Goal: Register for event/course

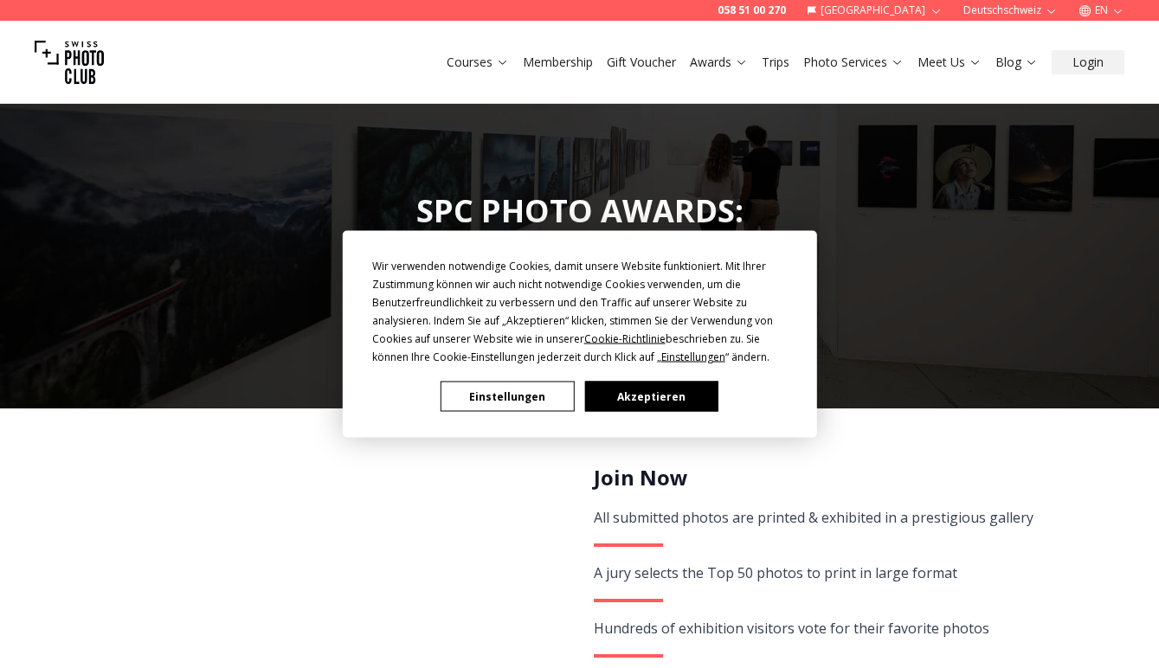
click at [533, 395] on button "Einstellungen" at bounding box center [506, 397] width 133 height 30
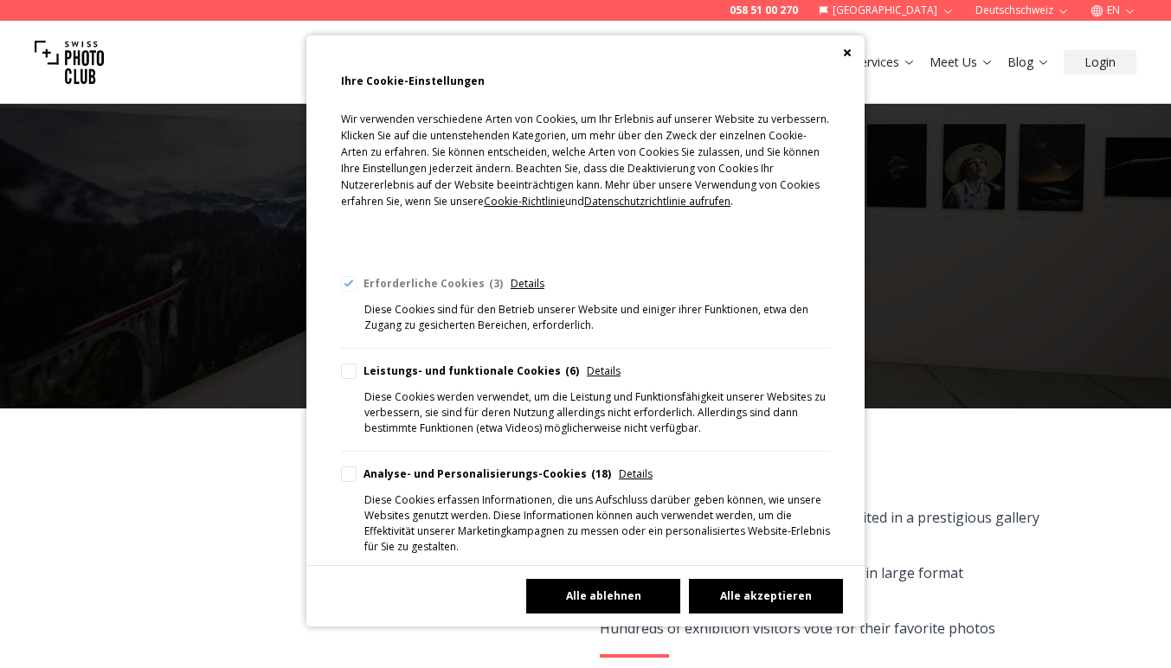
drag, startPoint x: 636, startPoint y: 588, endPoint x: 664, endPoint y: 585, distance: 27.8
click at [636, 588] on button "Alle ablehnen" at bounding box center [603, 596] width 154 height 35
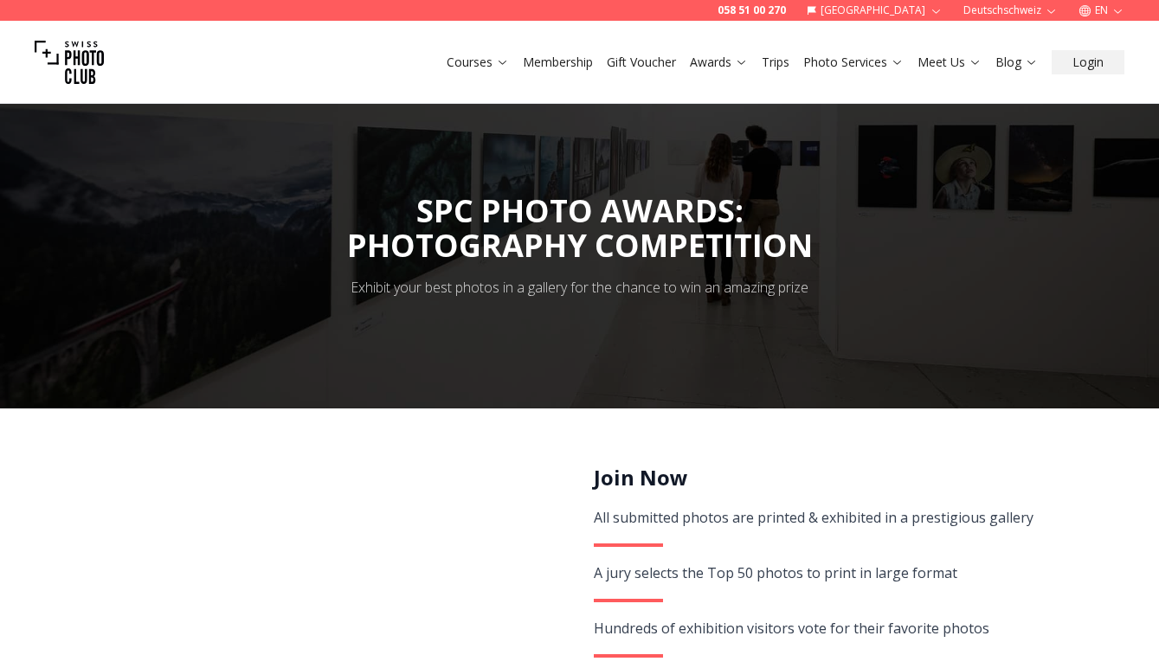
scroll to position [312, 0]
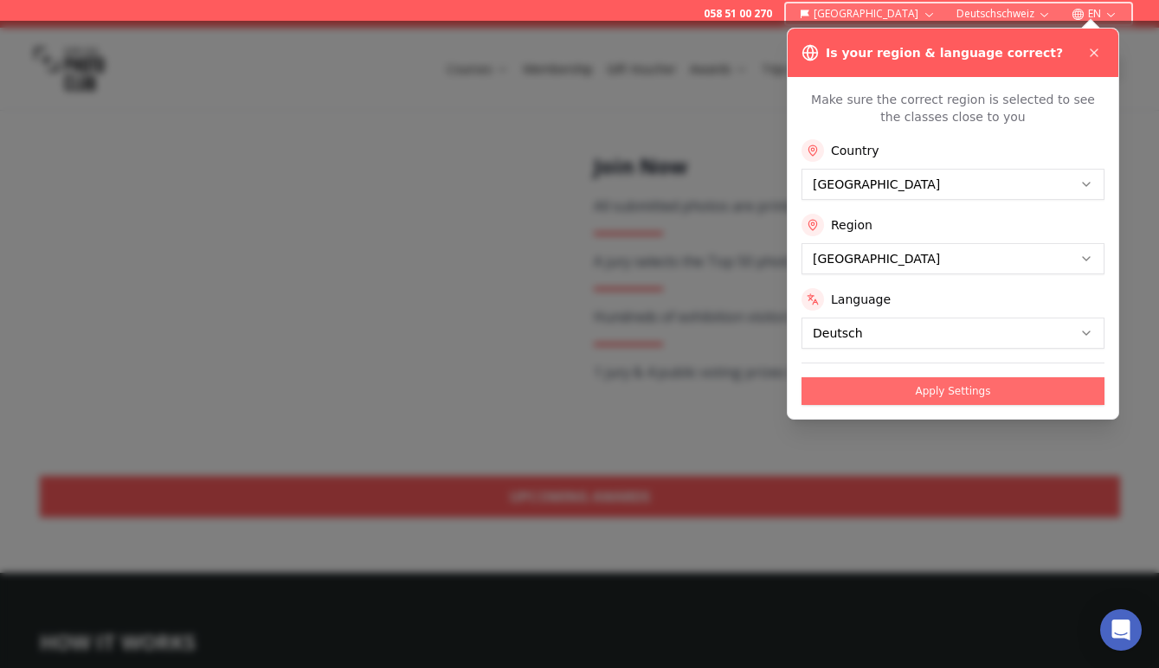
click at [920, 389] on button "Apply Settings" at bounding box center [952, 391] width 303 height 28
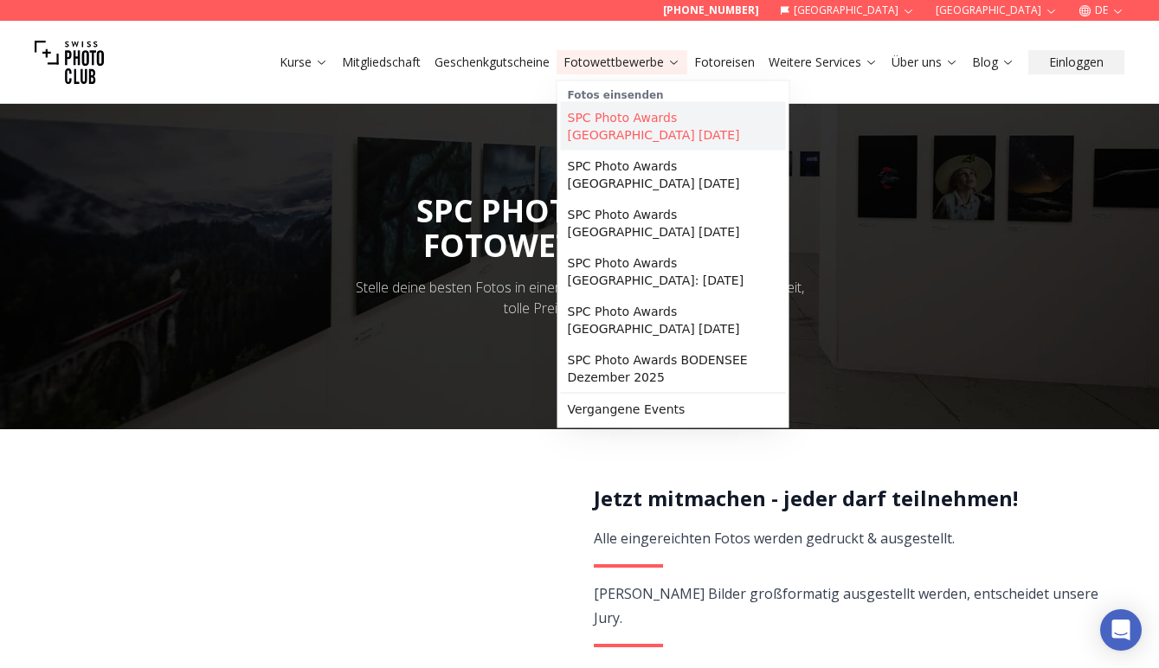
click at [621, 114] on link "SPC Photo Awards [GEOGRAPHIC_DATA] [DATE]" at bounding box center [673, 126] width 225 height 48
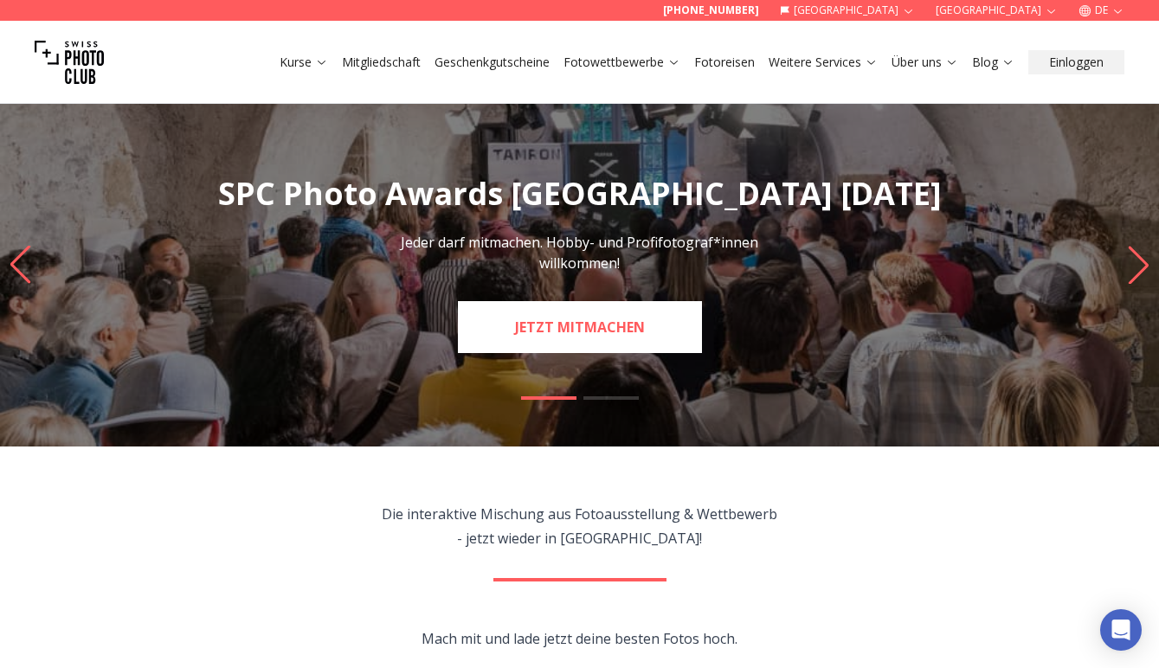
click at [612, 326] on link "JETZT MITMACHEN" at bounding box center [580, 327] width 244 height 52
select select "*******"
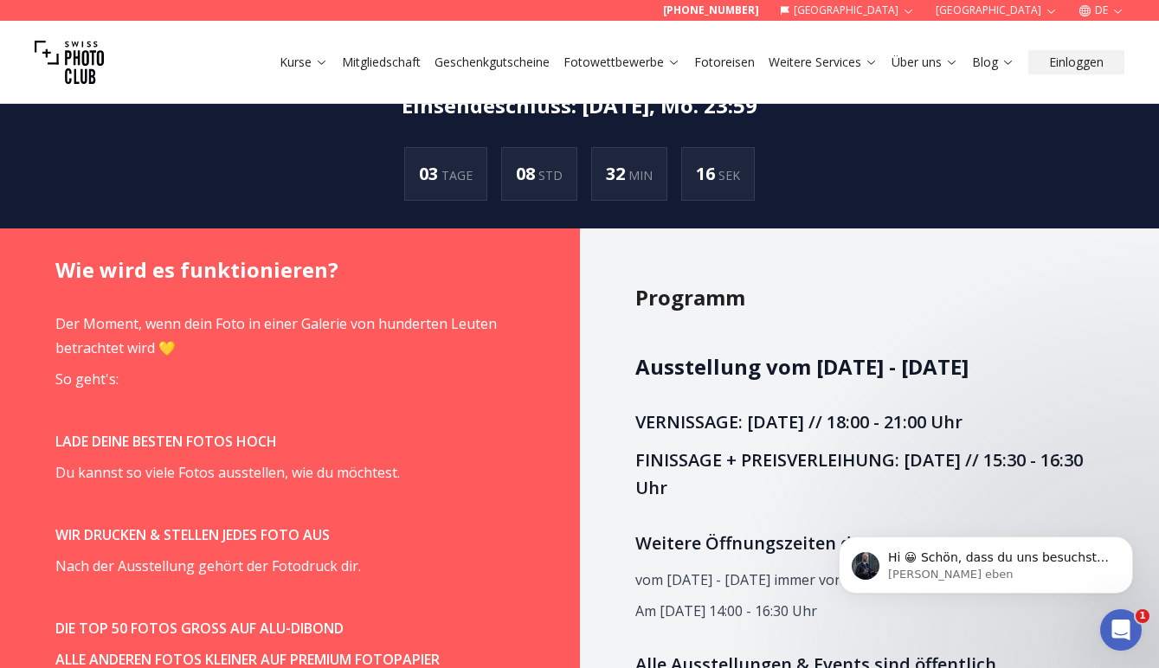
scroll to position [1350, 0]
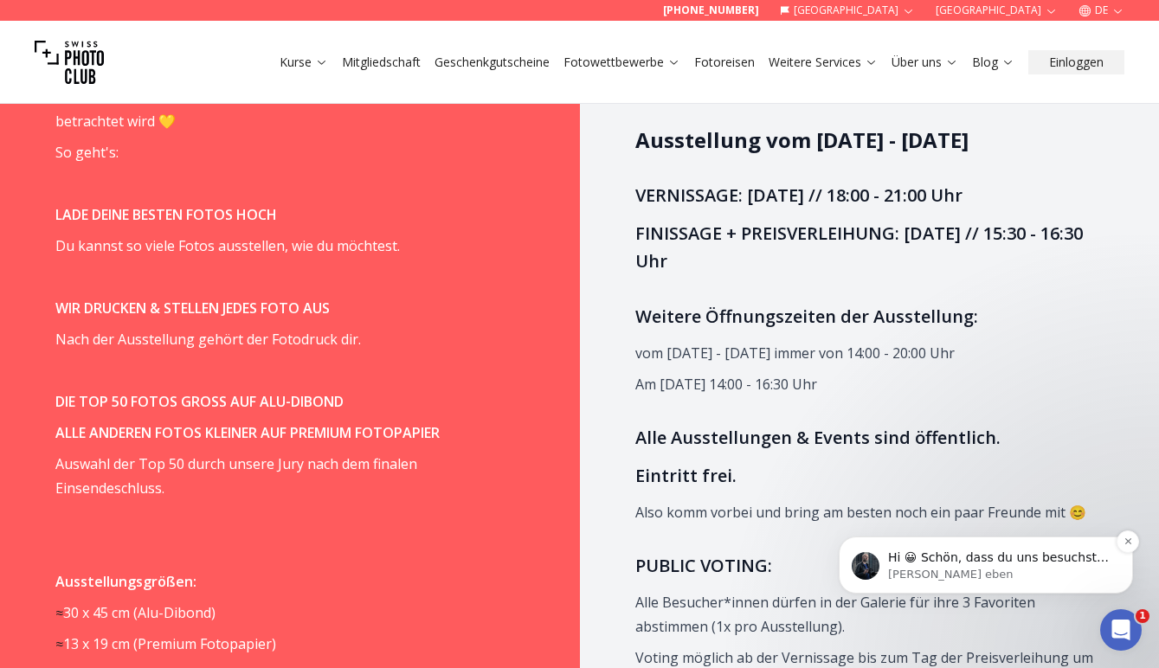
click at [1019, 552] on span "Hi 😀 Schön, dass du uns besuchst. Stell' uns gerne jederzeit Fragen oder hinter…" at bounding box center [998, 574] width 221 height 48
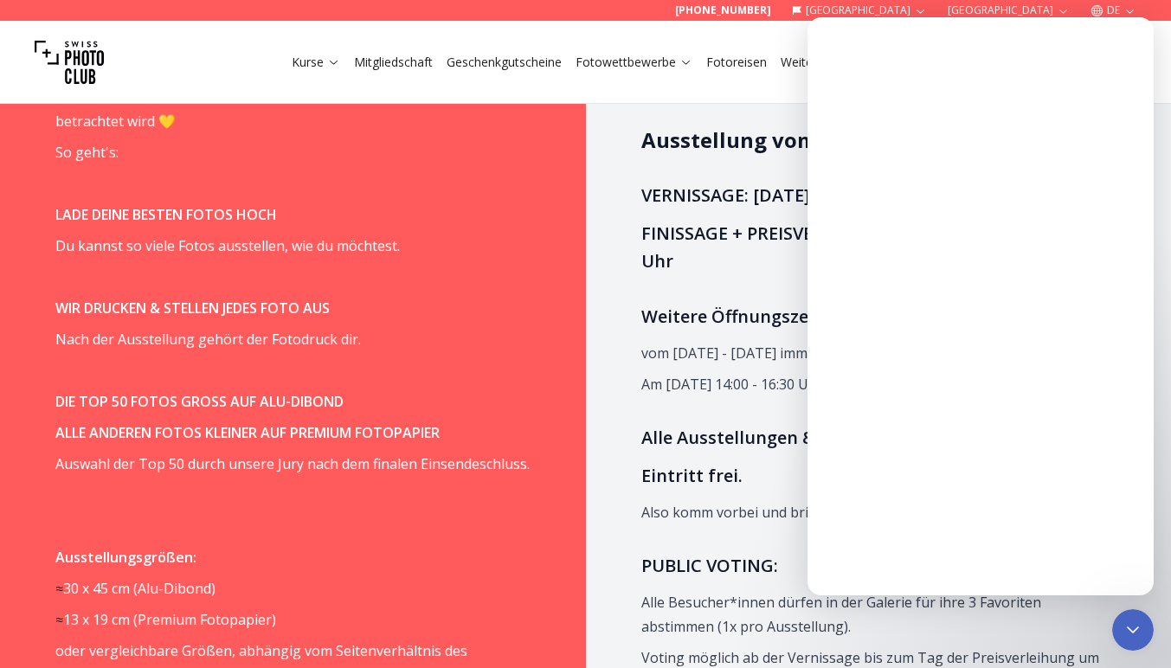
scroll to position [0, 0]
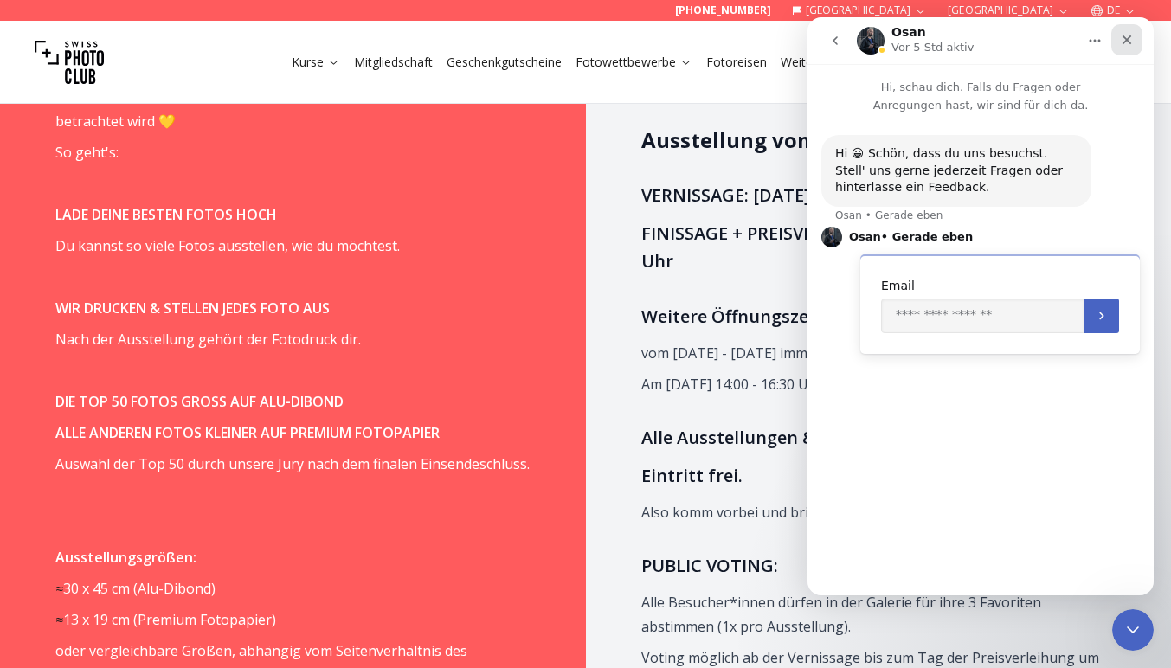
click at [1128, 35] on icon "Schließen" at bounding box center [1127, 40] width 14 height 14
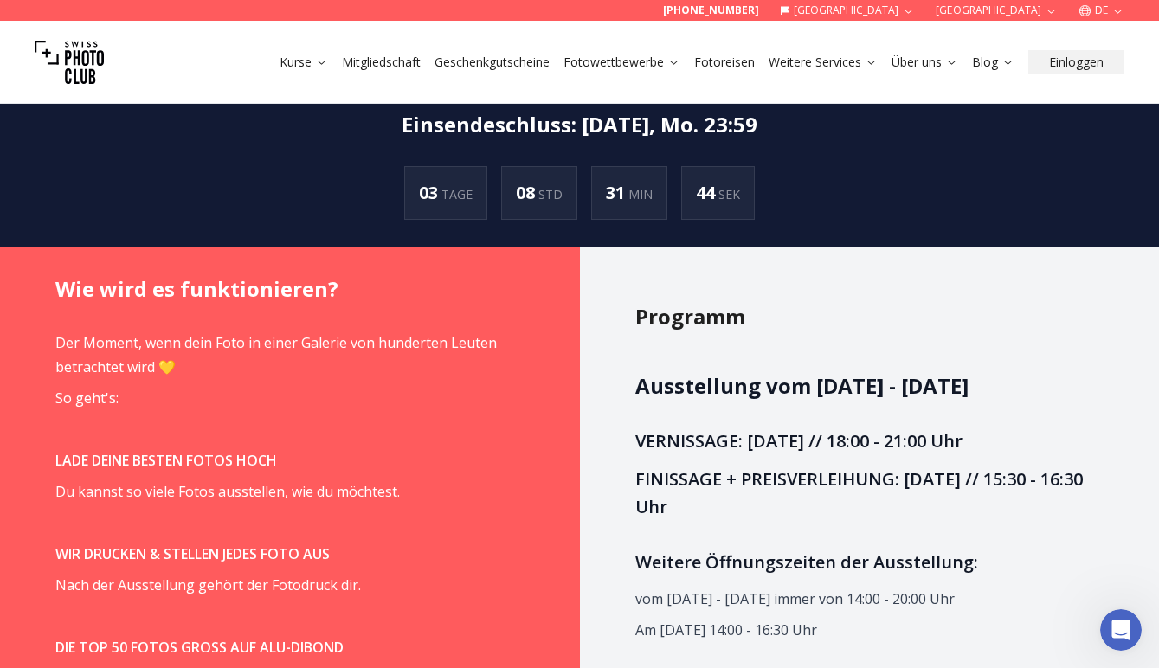
scroll to position [1118, 0]
